Goal: Task Accomplishment & Management: Manage account settings

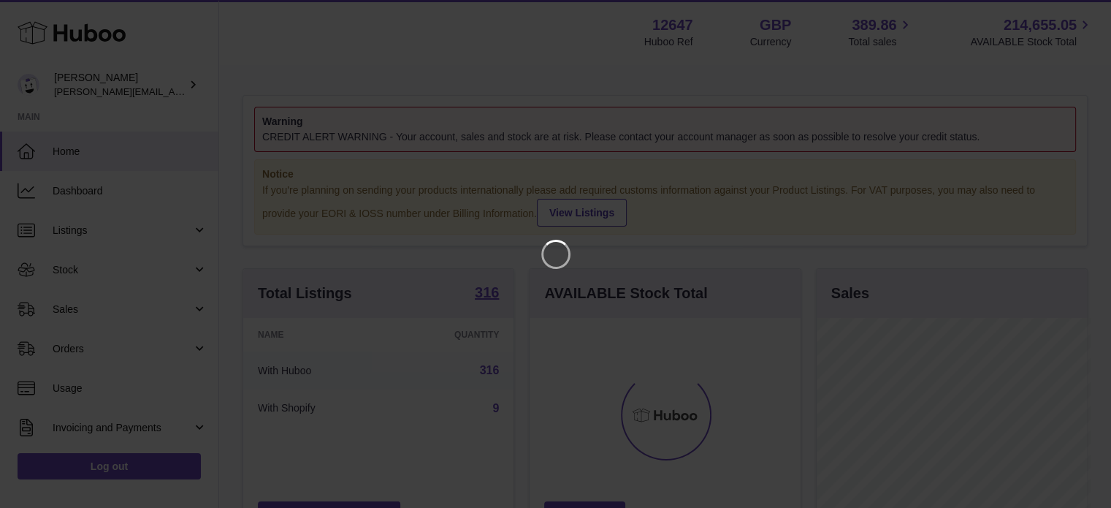
scroll to position [228, 274]
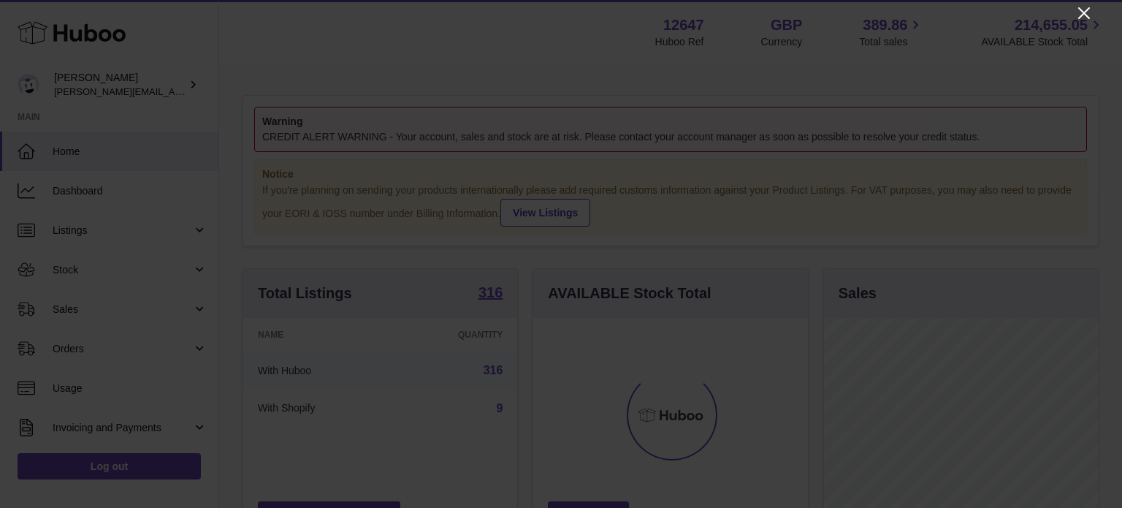
click at [1078, 9] on icon "Close" at bounding box center [1084, 13] width 18 height 18
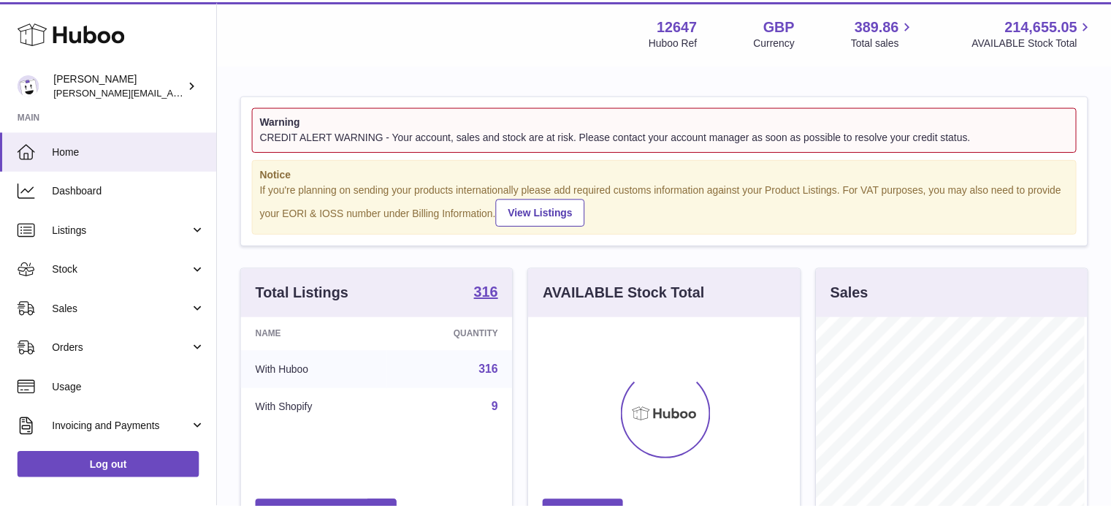
scroll to position [730033, 729990]
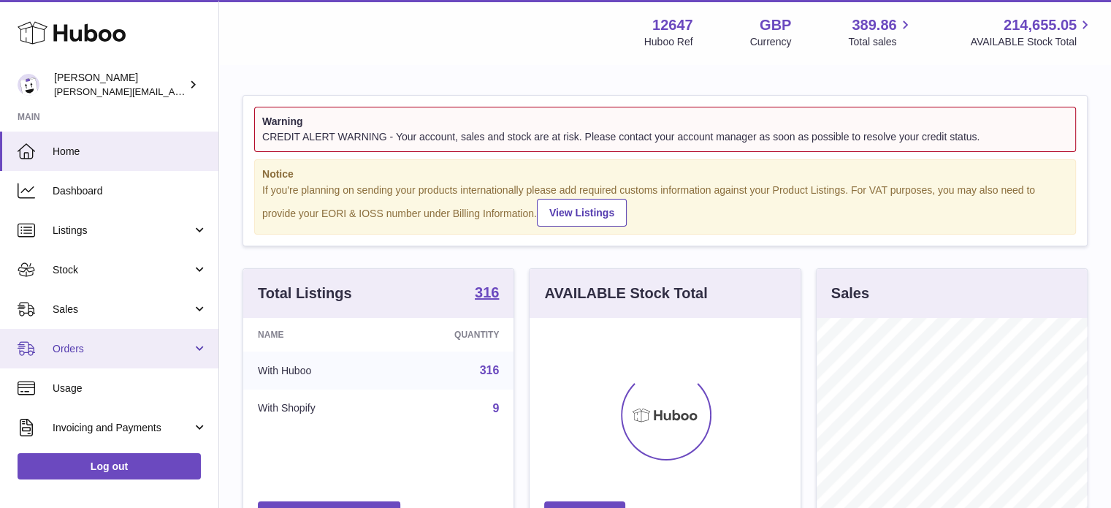
click at [131, 362] on link "Orders" at bounding box center [109, 348] width 218 height 39
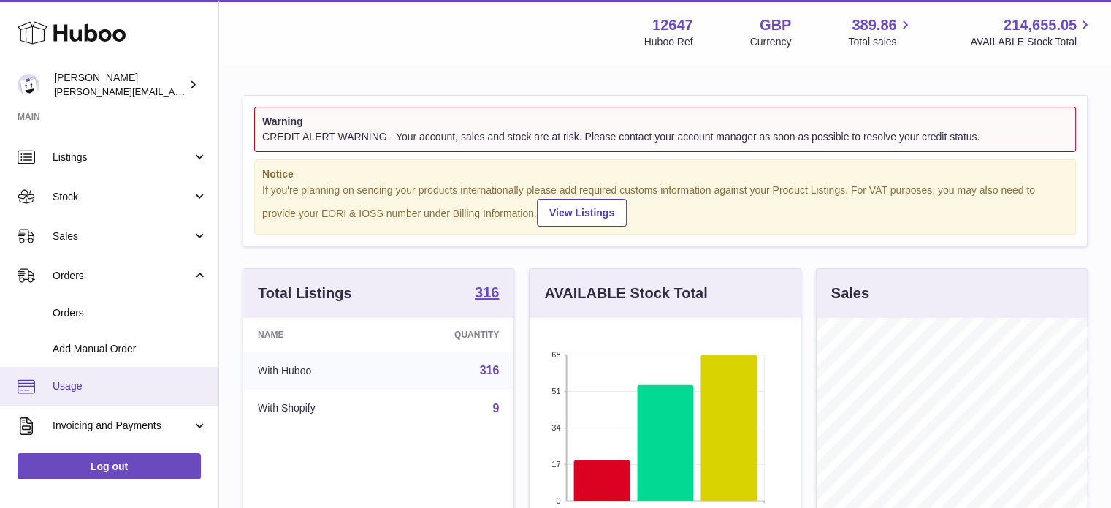
scroll to position [226, 0]
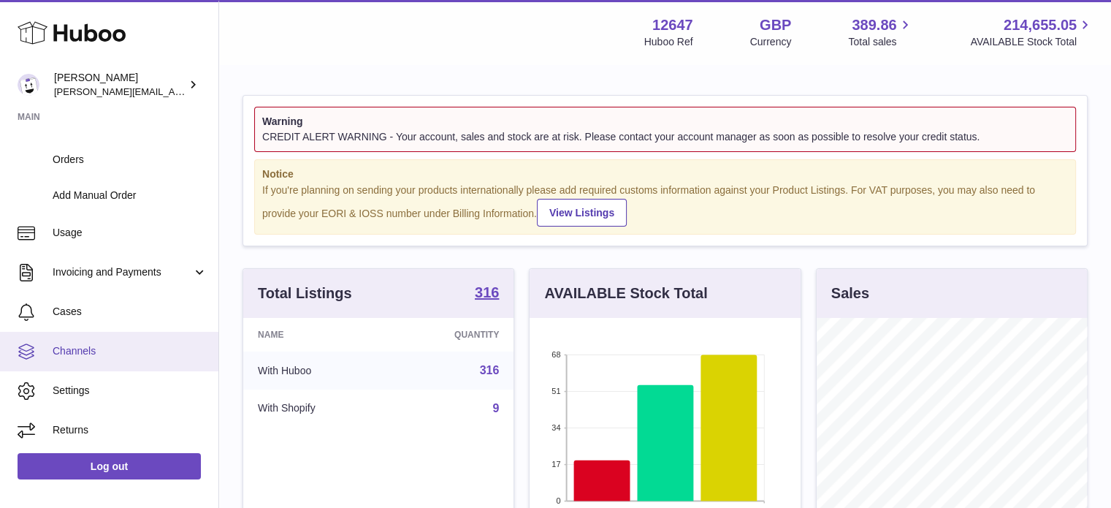
click at [107, 341] on link "Channels" at bounding box center [109, 351] width 218 height 39
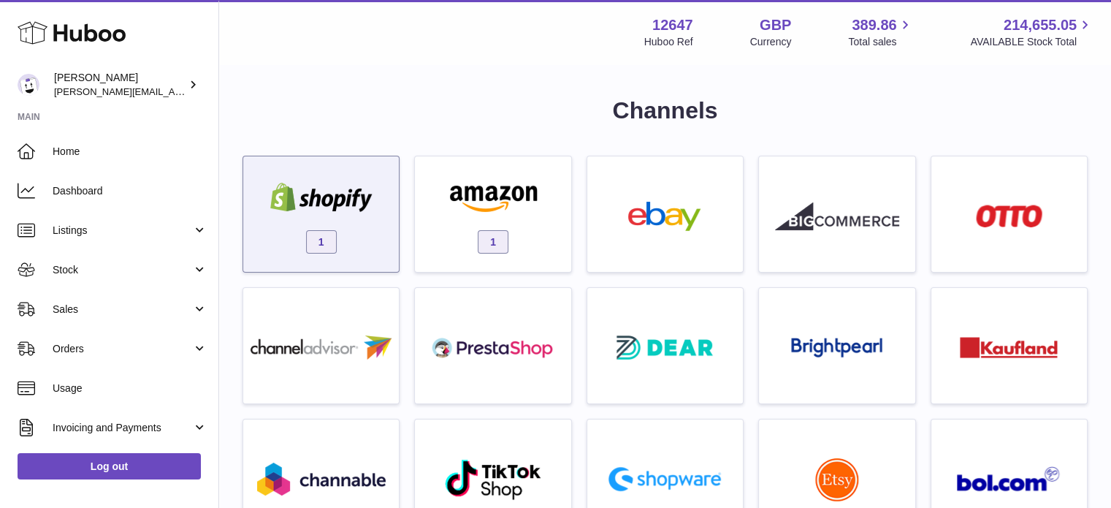
click at [342, 237] on div "1" at bounding box center [320, 217] width 141 height 93
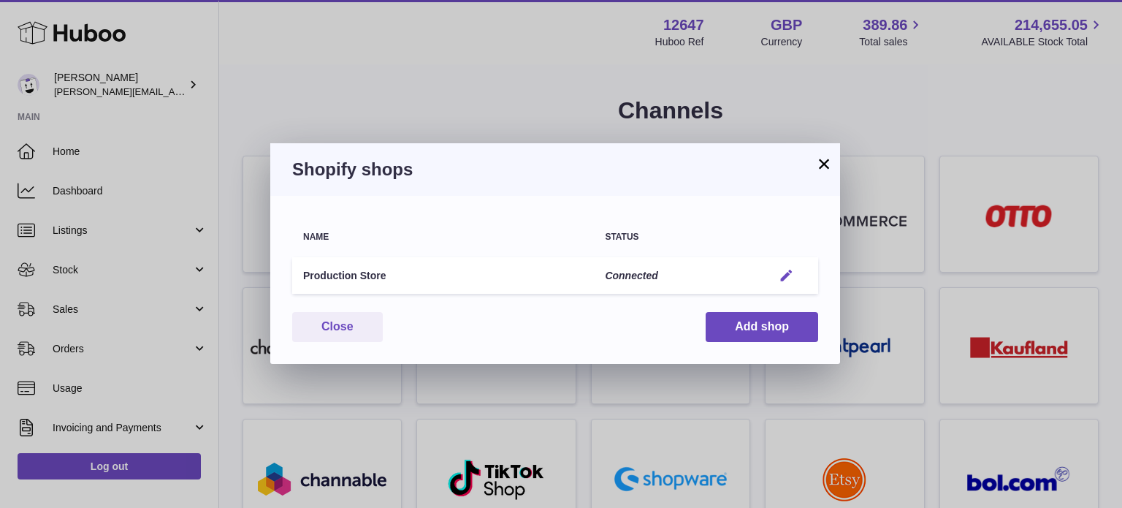
click at [786, 277] on em "button" at bounding box center [785, 275] width 15 height 15
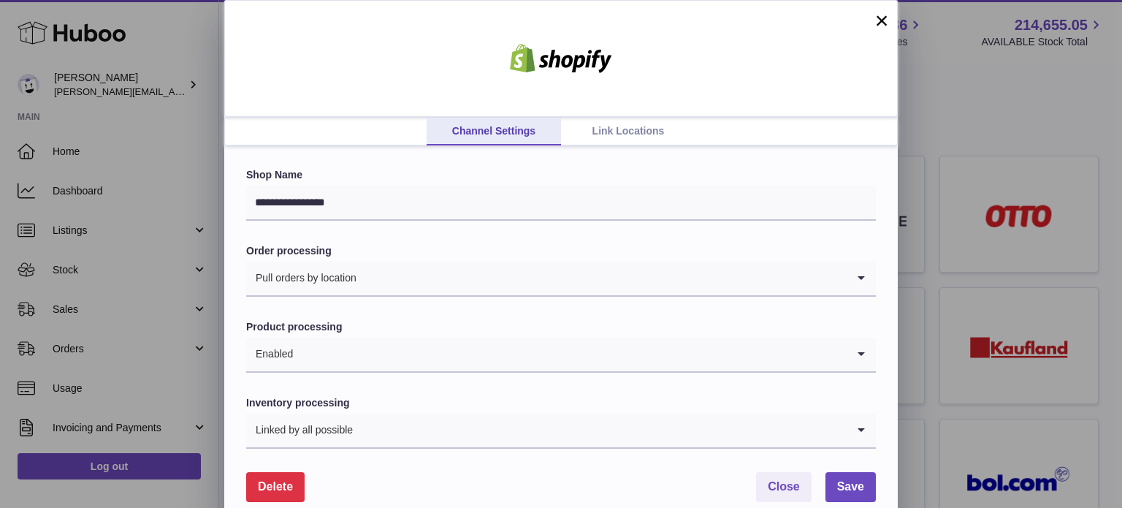
click at [271, 480] on span "Delete" at bounding box center [275, 486] width 35 height 12
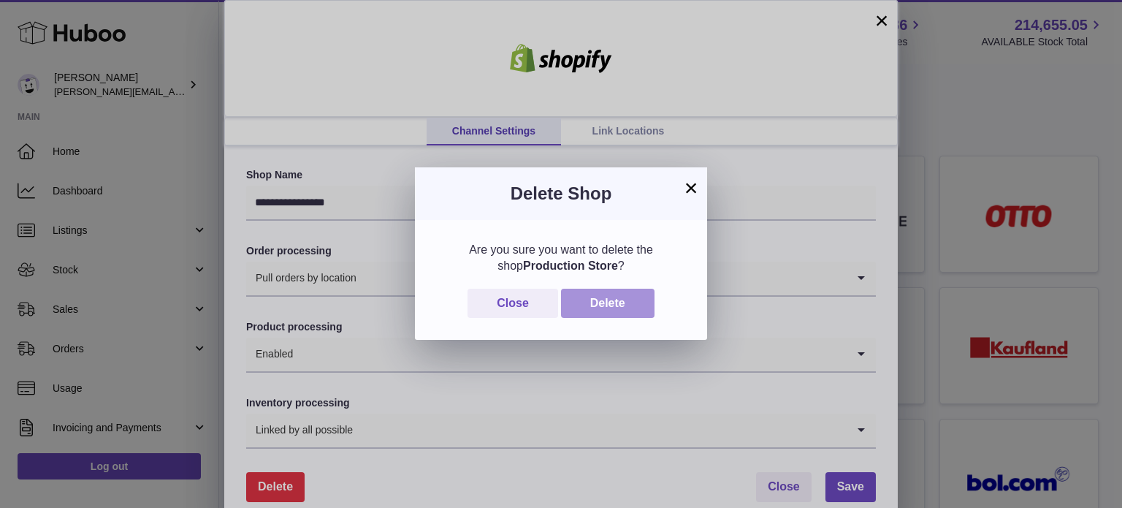
click at [597, 306] on button "Delete" at bounding box center [607, 303] width 93 height 30
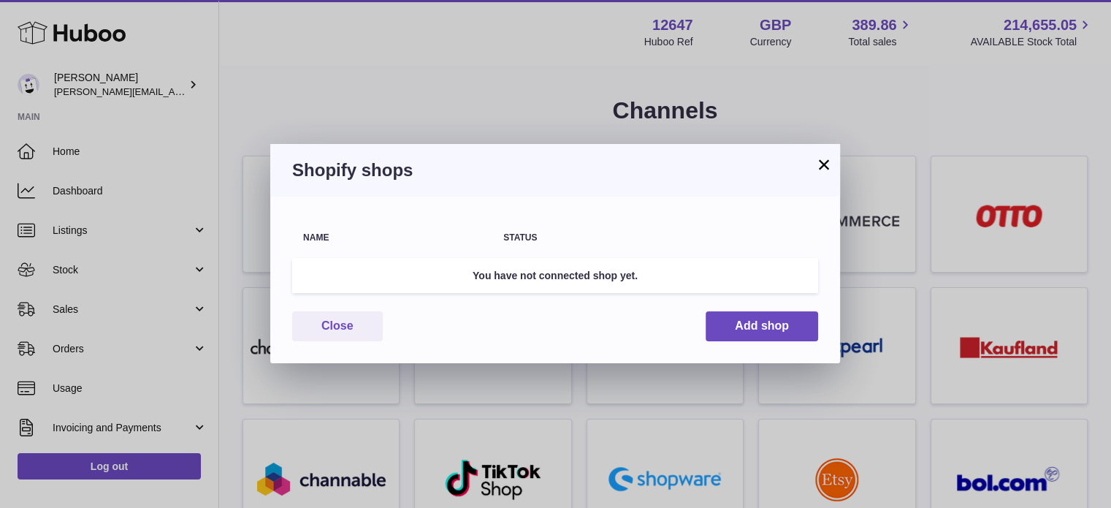
click at [824, 164] on button "×" at bounding box center [824, 165] width 18 height 18
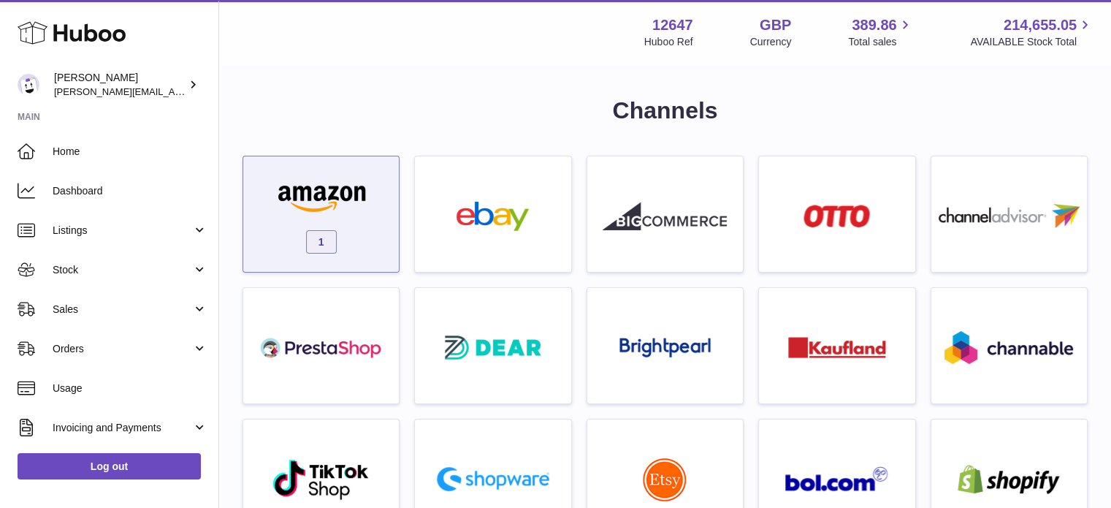
click at [383, 218] on div "1" at bounding box center [320, 217] width 141 height 93
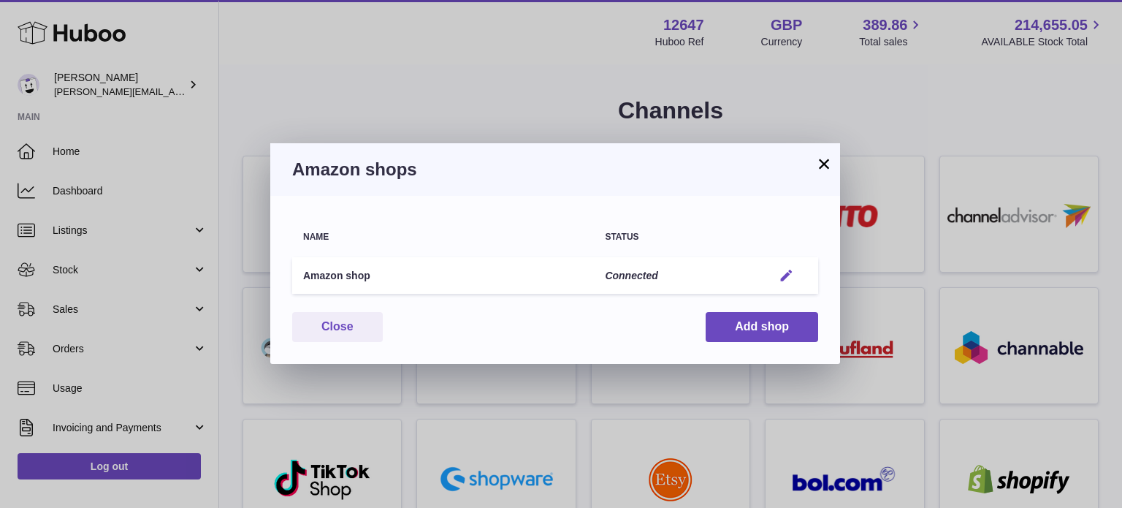
click at [787, 271] on em "button" at bounding box center [785, 275] width 15 height 15
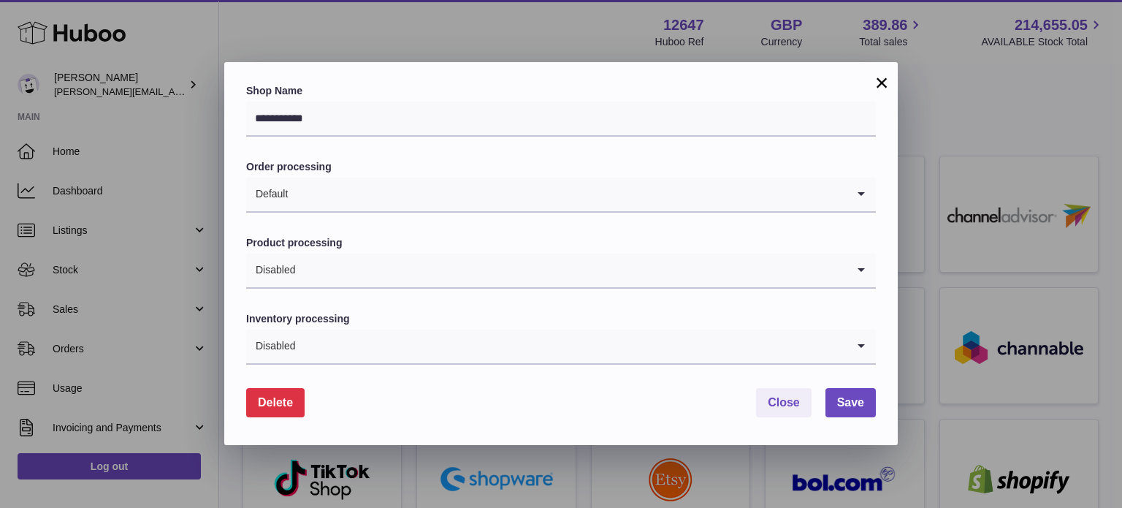
click at [288, 410] on button "Delete" at bounding box center [275, 403] width 58 height 30
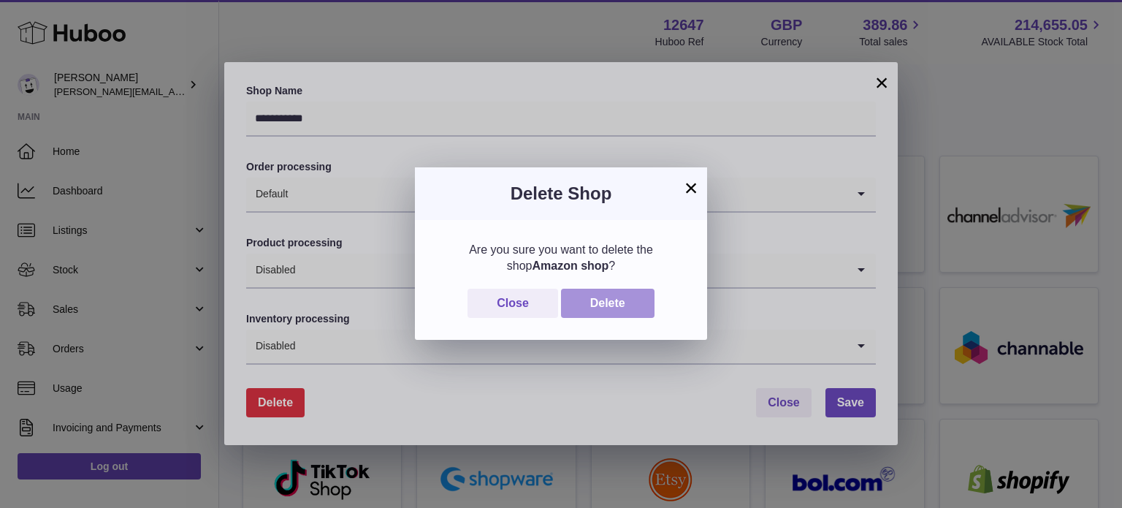
click at [584, 299] on button "Delete" at bounding box center [607, 303] width 93 height 30
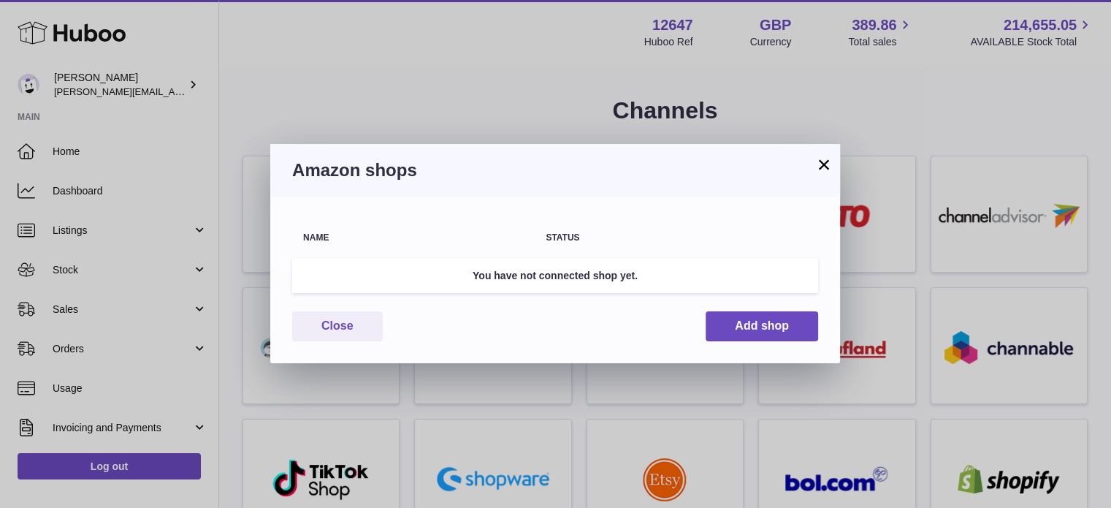
click at [823, 160] on button "×" at bounding box center [824, 165] width 18 height 18
